Goal: Find contact information: Find contact information

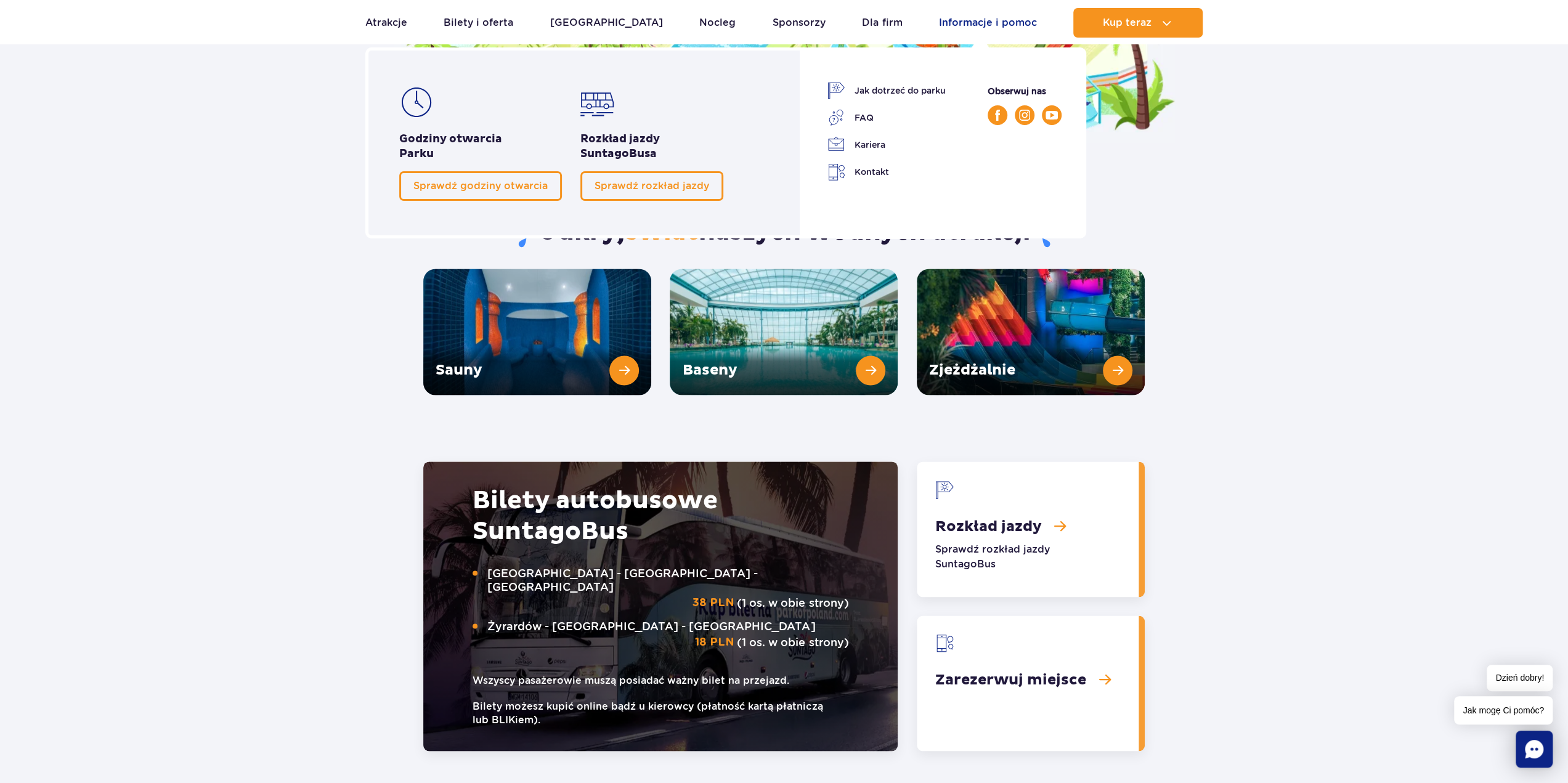
click at [956, 24] on link "Informacje i pomoc" at bounding box center [987, 23] width 98 height 30
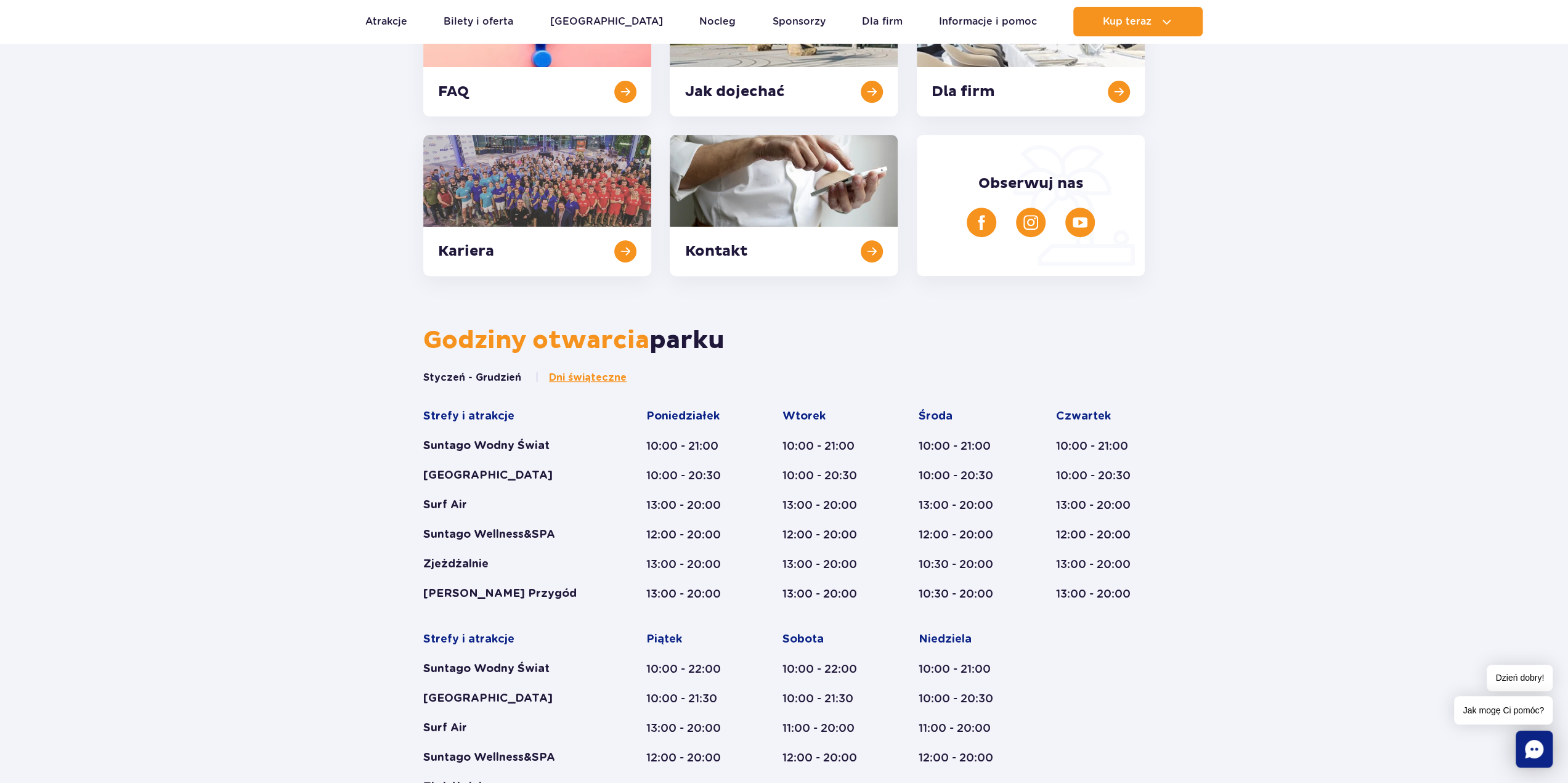
scroll to position [369, 0]
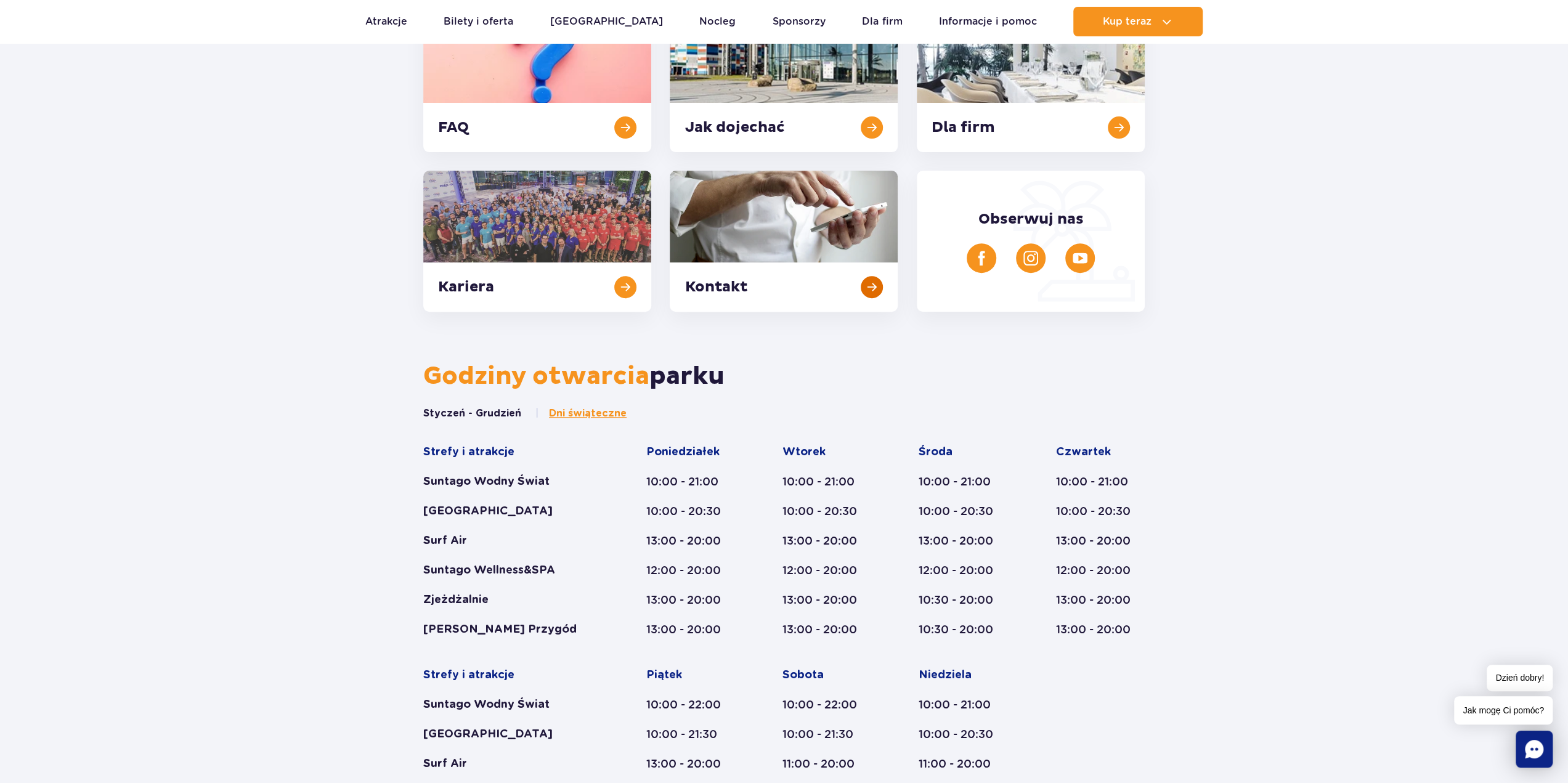
click at [805, 228] on link at bounding box center [783, 241] width 228 height 141
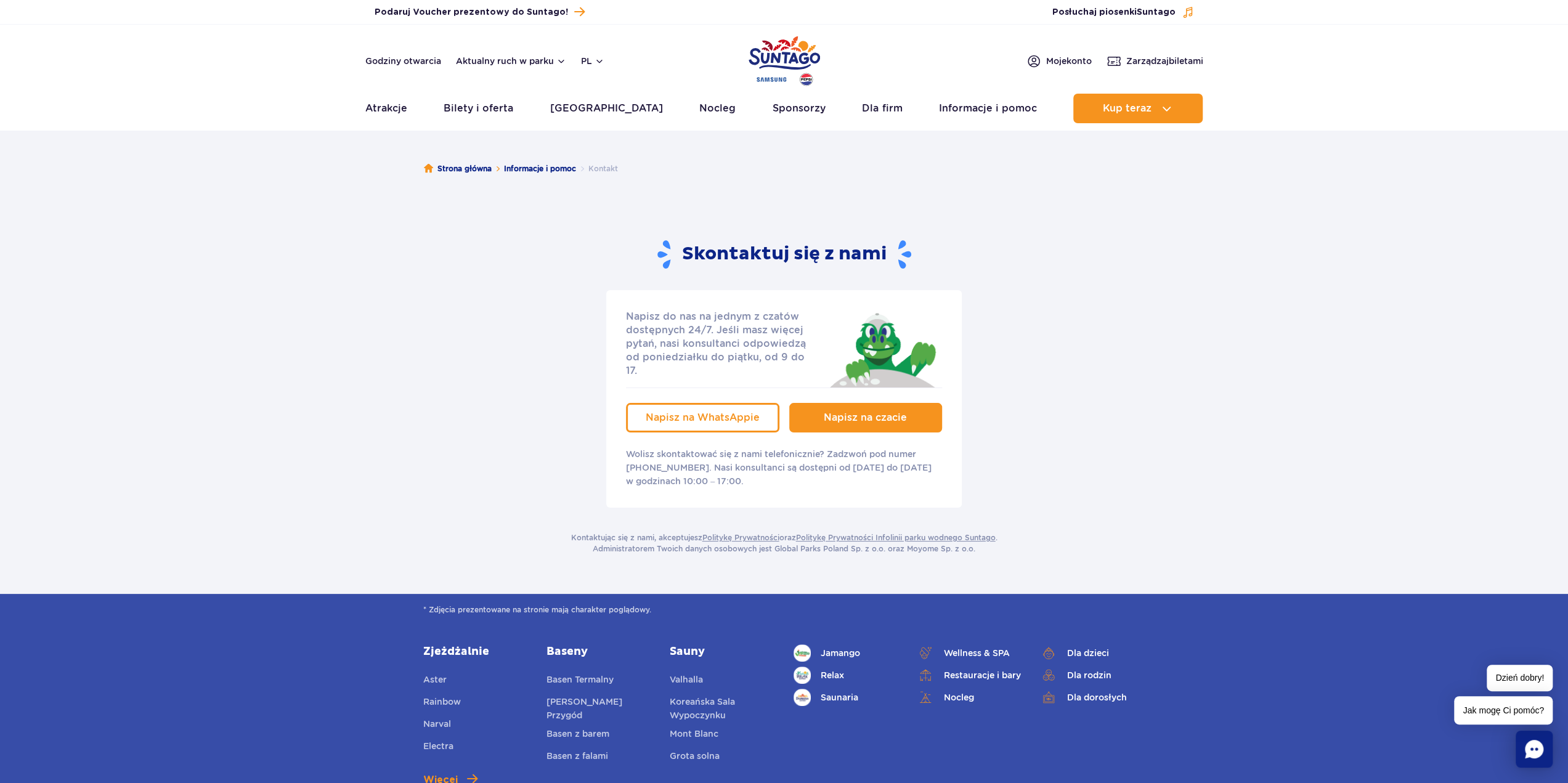
click at [822, 403] on link "Napisz na czacie" at bounding box center [866, 418] width 154 height 30
click at [1530, 753] on icon "Chat" at bounding box center [1534, 749] width 19 height 19
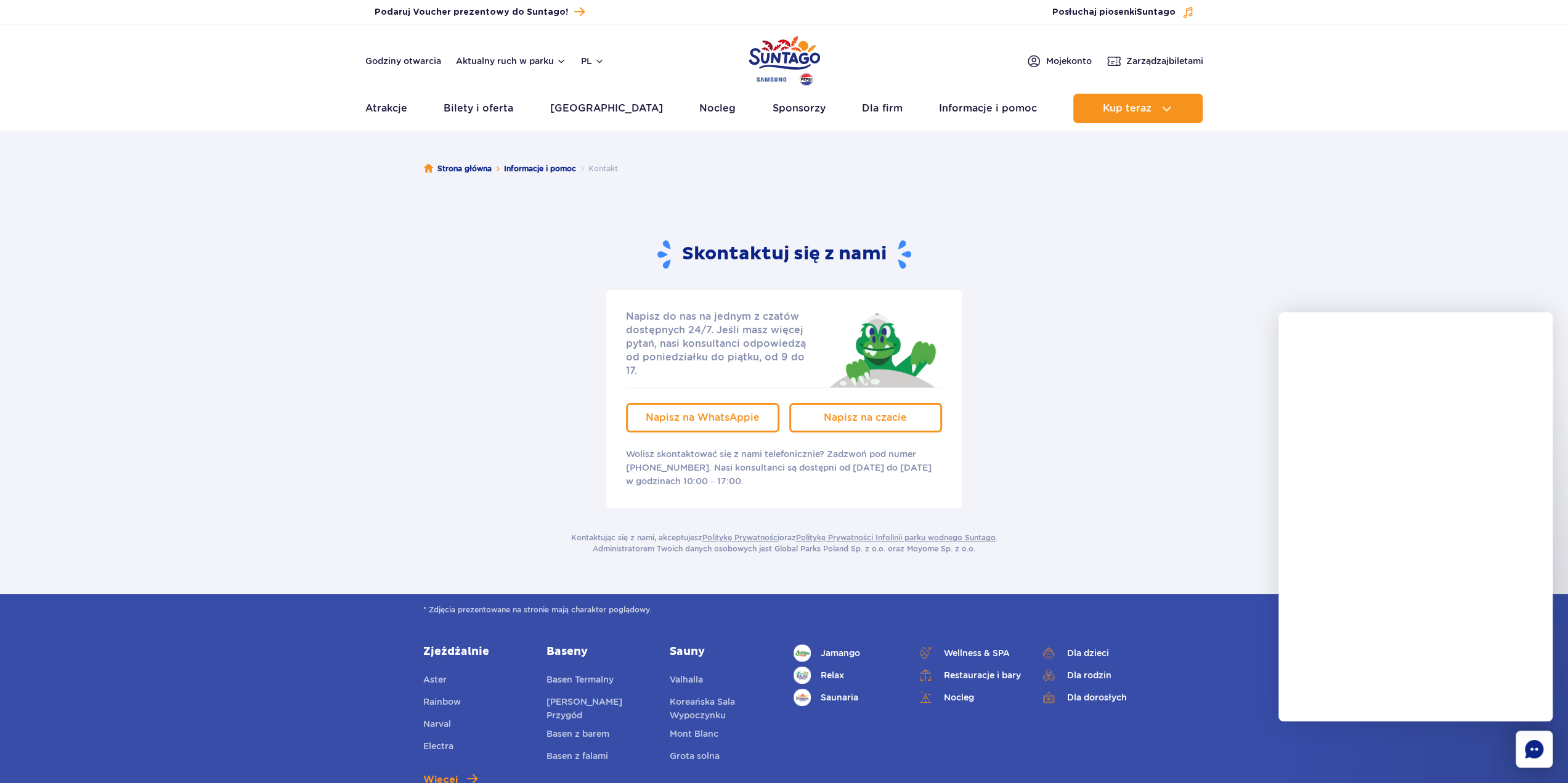
click at [1137, 243] on div "Skontaktuj się z nami" at bounding box center [784, 255] width 722 height 31
